Goal: Book appointment/travel/reservation

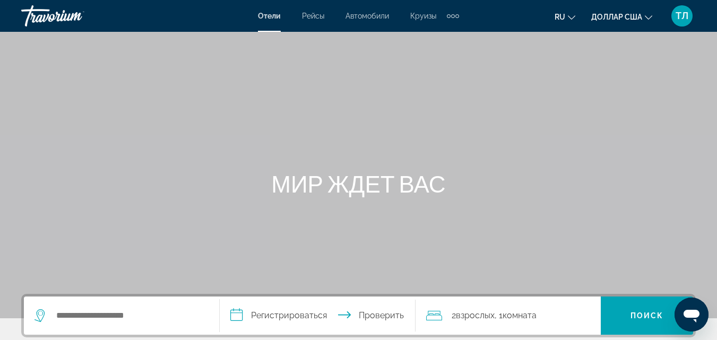
click at [268, 14] on font "Отели" at bounding box center [269, 16] width 23 height 8
click at [574, 17] on icon "Изменить язык" at bounding box center [571, 17] width 7 height 7
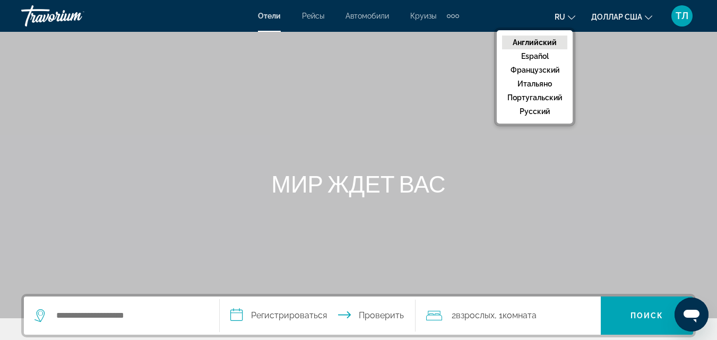
click at [652, 20] on ul "ru Английский Español французский Итальяно португальский русский доллар США дол…" at bounding box center [611, 15] width 114 height 17
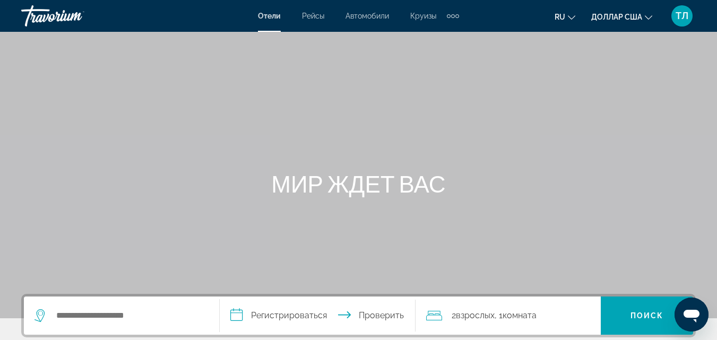
click at [651, 18] on icon "Изменить валюту" at bounding box center [648, 17] width 7 height 7
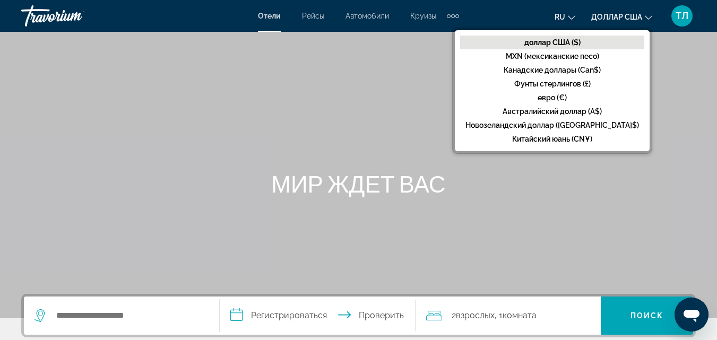
click at [519, 14] on div "ru Английский Español французский Итальяно португальский русский доллар США дол…" at bounding box center [582, 16] width 226 height 22
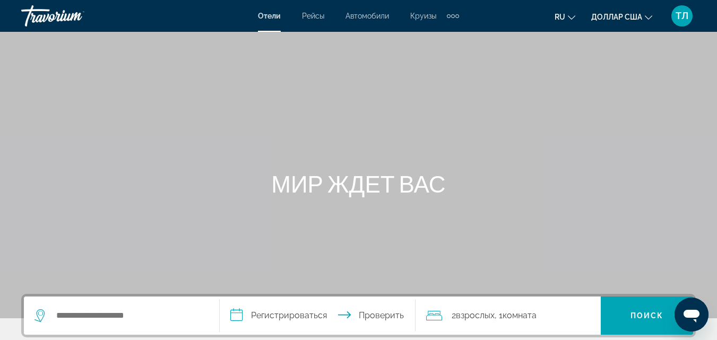
click at [277, 19] on font "Отели" at bounding box center [269, 16] width 23 height 8
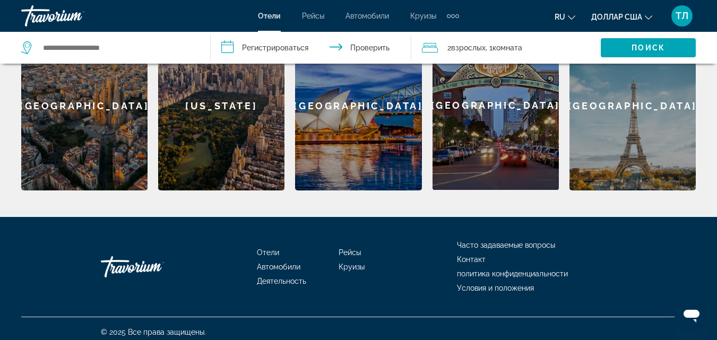
scroll to position [382, 0]
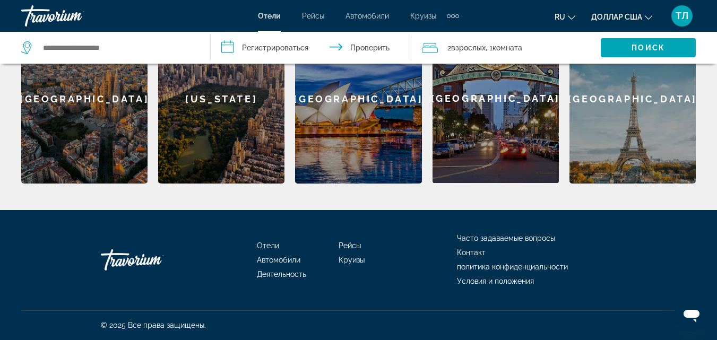
click at [268, 246] on font "Отели" at bounding box center [268, 245] width 22 height 8
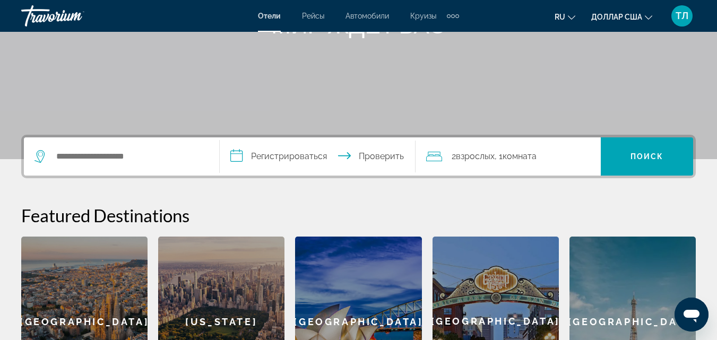
scroll to position [212, 0]
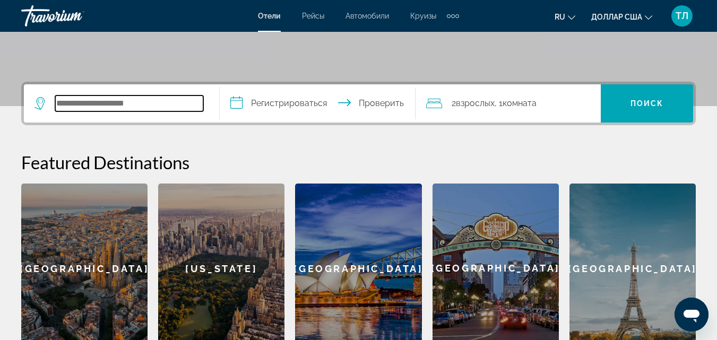
click at [73, 101] on input "Виджет поиска" at bounding box center [129, 103] width 148 height 16
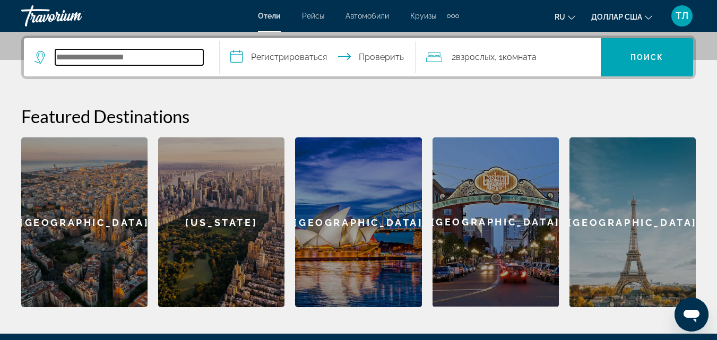
scroll to position [259, 0]
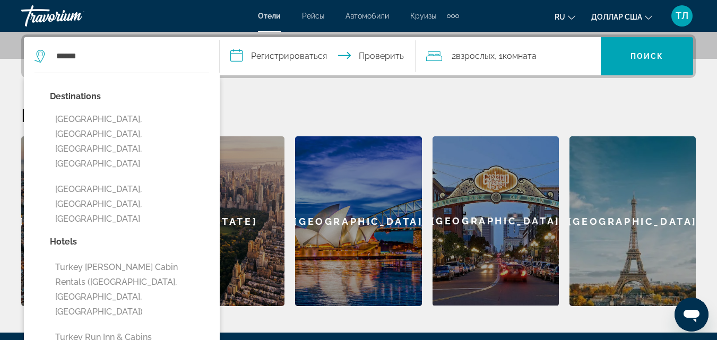
click at [194, 76] on div "Destinations [GEOGRAPHIC_DATA], [GEOGRAPHIC_DATA], [GEOGRAPHIC_DATA], [GEOGRAPH…" at bounding box center [122, 335] width 196 height 525
click at [79, 56] on input "******" at bounding box center [129, 56] width 148 height 16
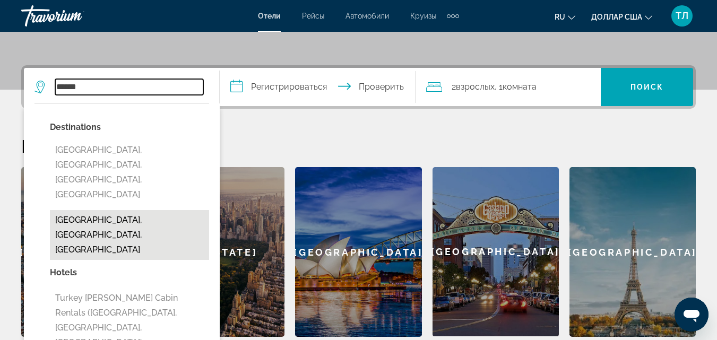
scroll to position [223, 0]
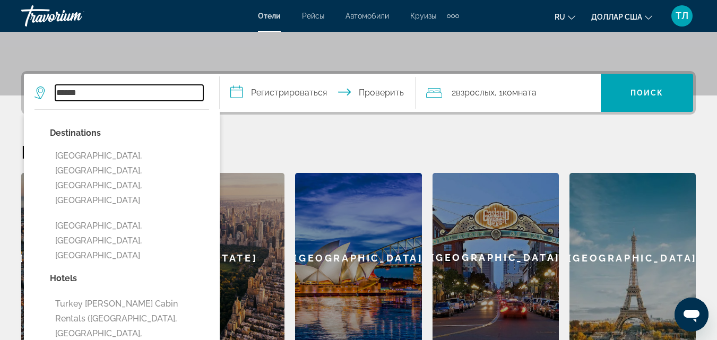
click at [91, 94] on input "******" at bounding box center [129, 93] width 148 height 16
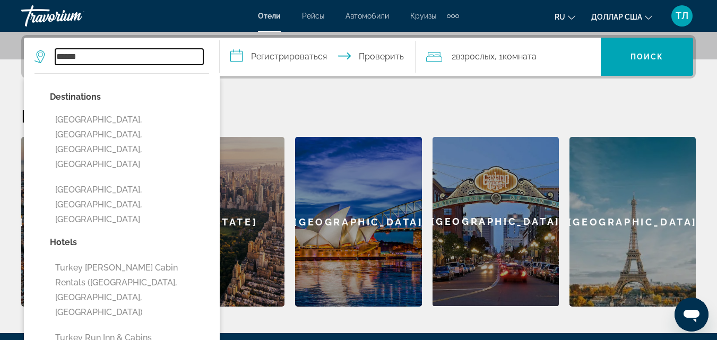
scroll to position [259, 0]
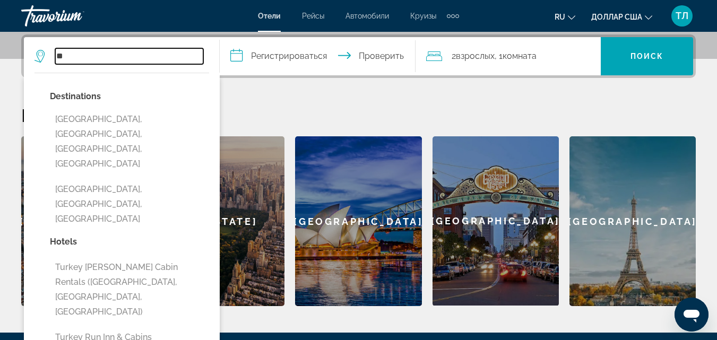
type input "*"
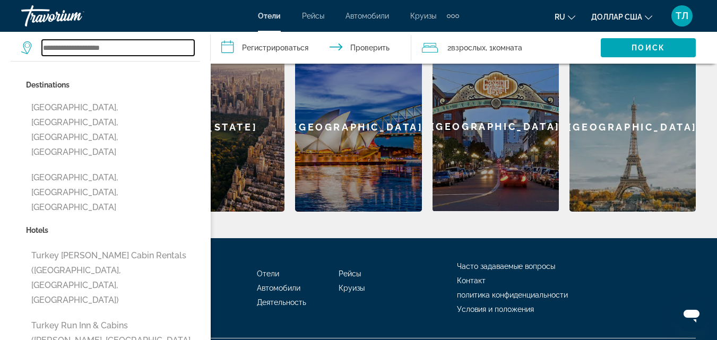
scroll to position [382, 0]
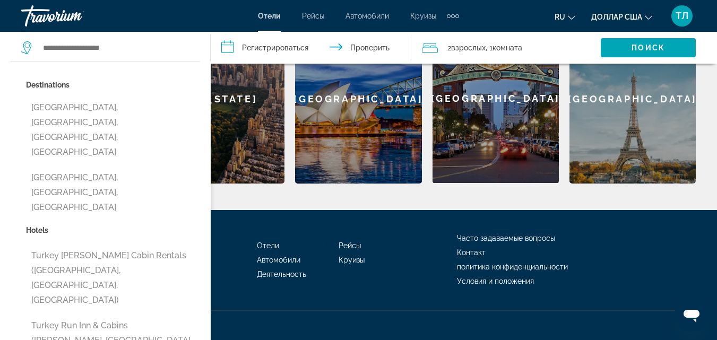
click at [281, 262] on font "Автомобили" at bounding box center [278, 260] width 43 height 8
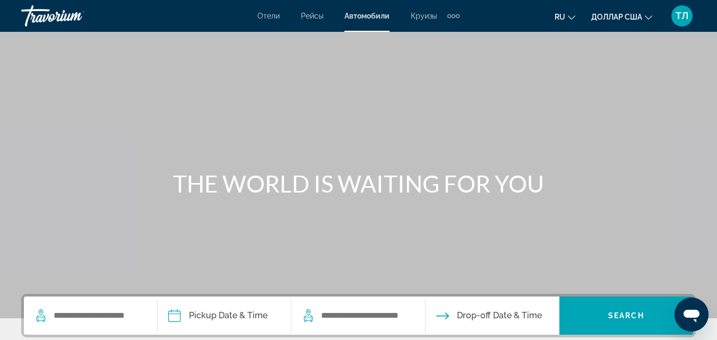
click at [268, 17] on font "Отели" at bounding box center [268, 16] width 22 height 8
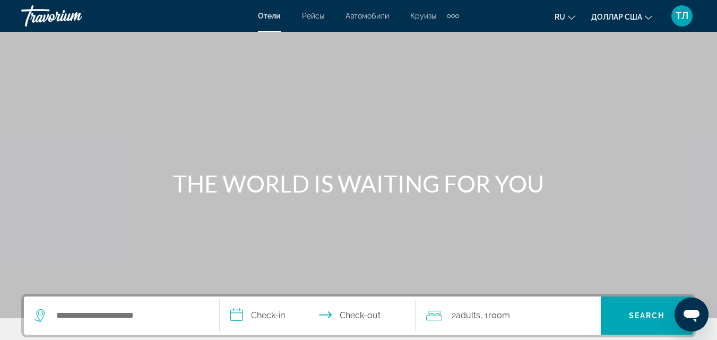
click at [306, 18] on font "Рейсы" at bounding box center [313, 16] width 22 height 8
